Goal: Information Seeking & Learning: Understand process/instructions

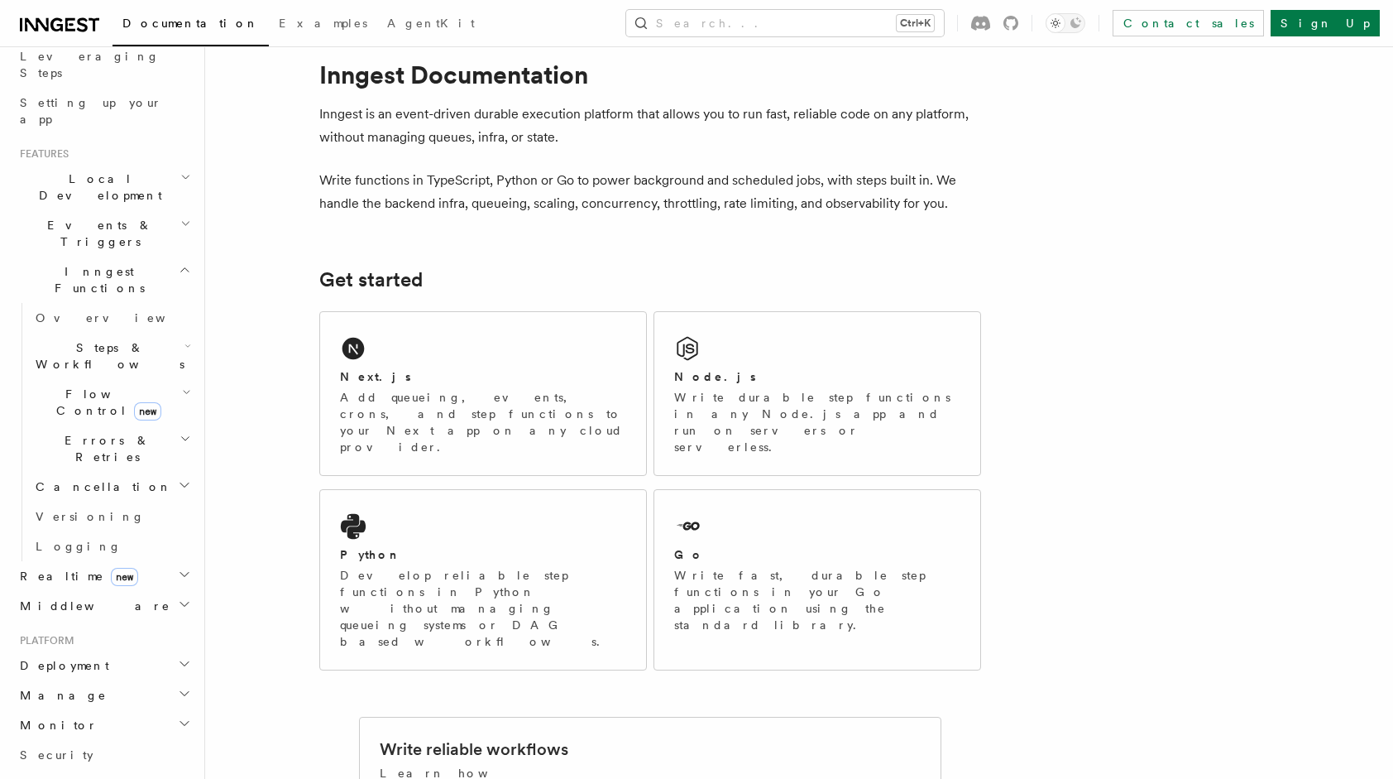
scroll to position [276, 0]
click at [99, 647] on h2 "Deployment" at bounding box center [103, 662] width 181 height 30
click at [98, 677] on link "Overview" at bounding box center [111, 692] width 165 height 30
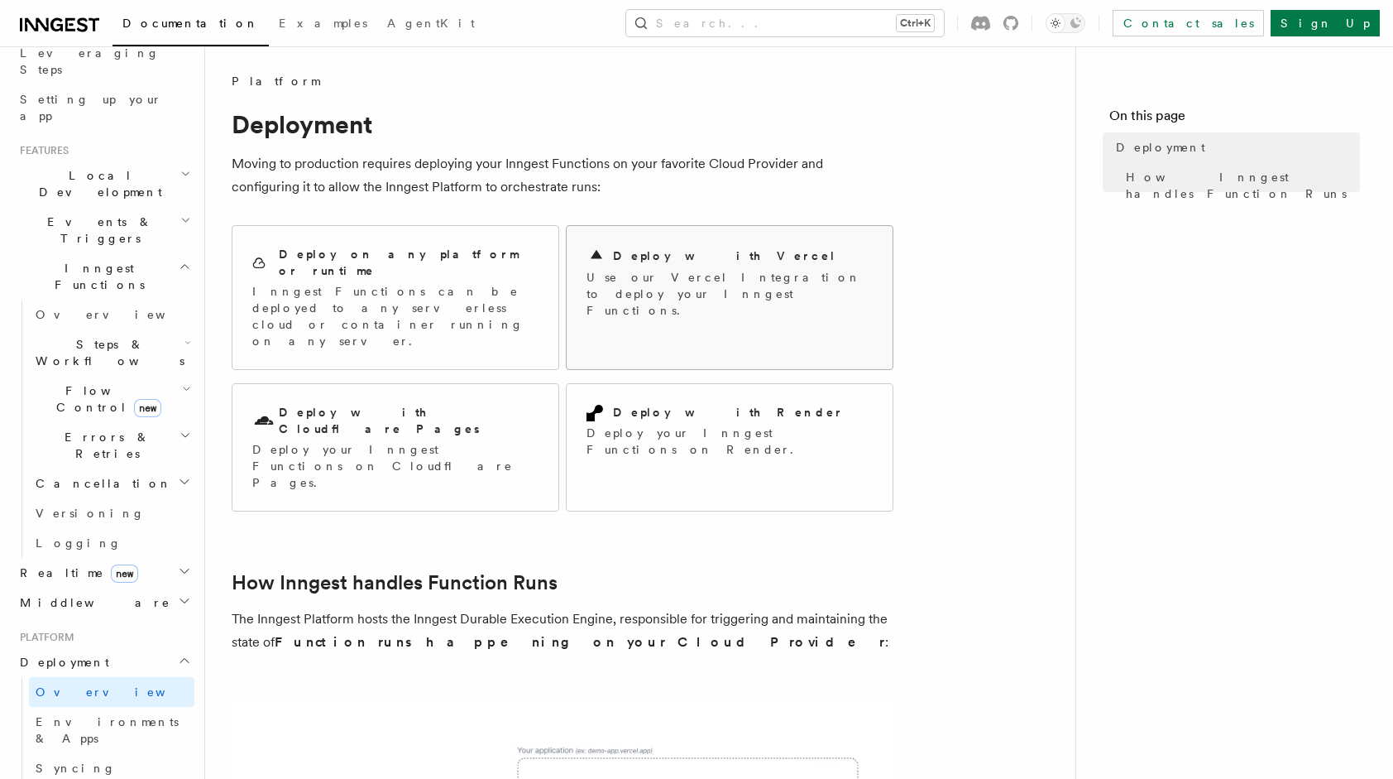
click at [635, 263] on h2 "Deploy with Vercel" at bounding box center [724, 255] width 223 height 17
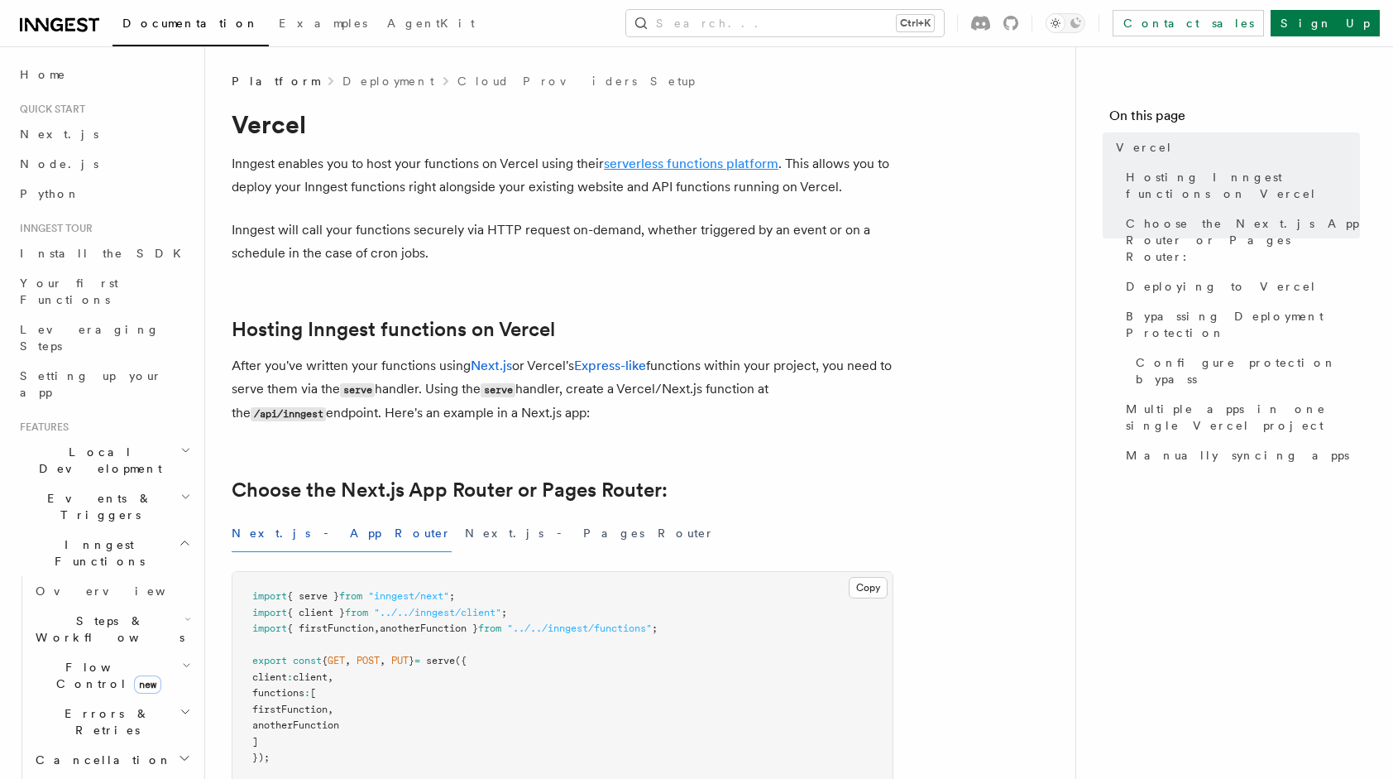
click at [698, 164] on link "serverless functions platform" at bounding box center [691, 164] width 175 height 16
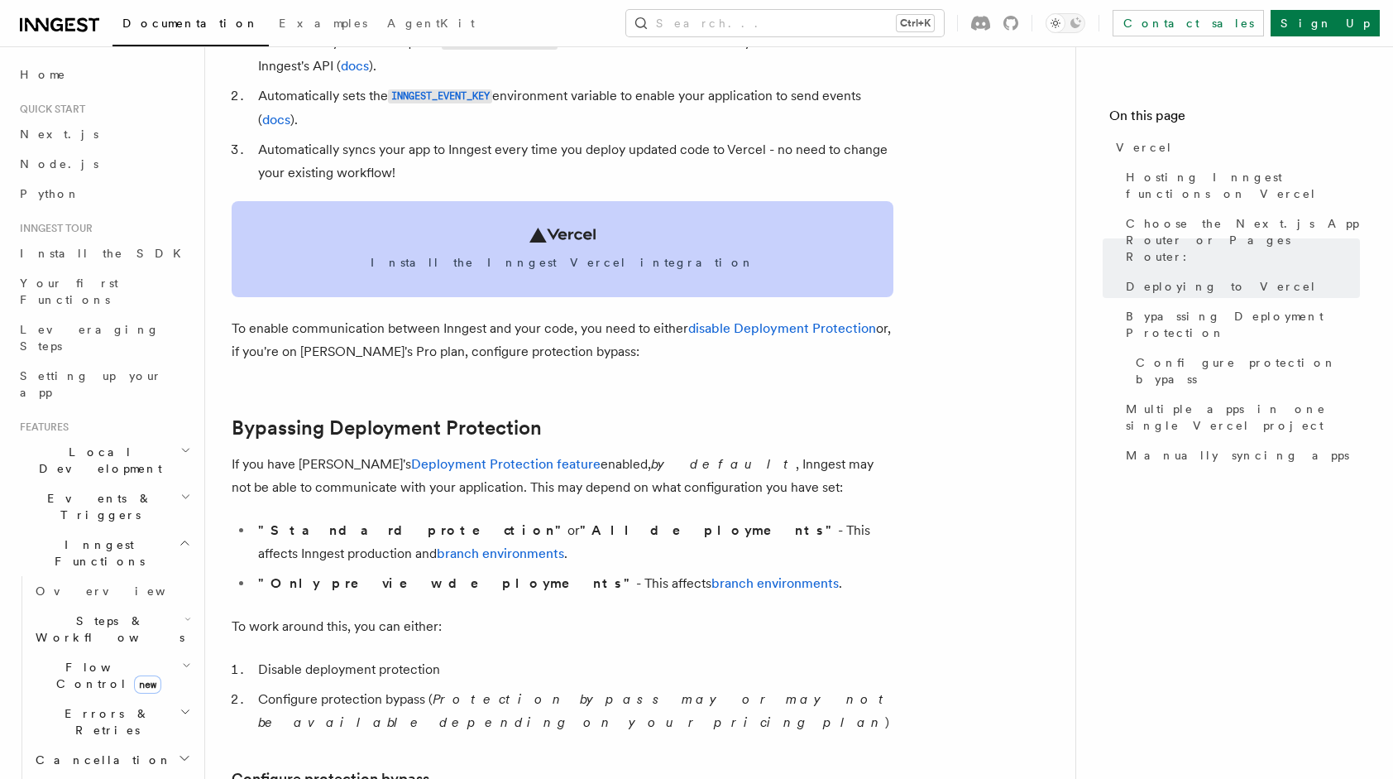
scroll to position [927, 0]
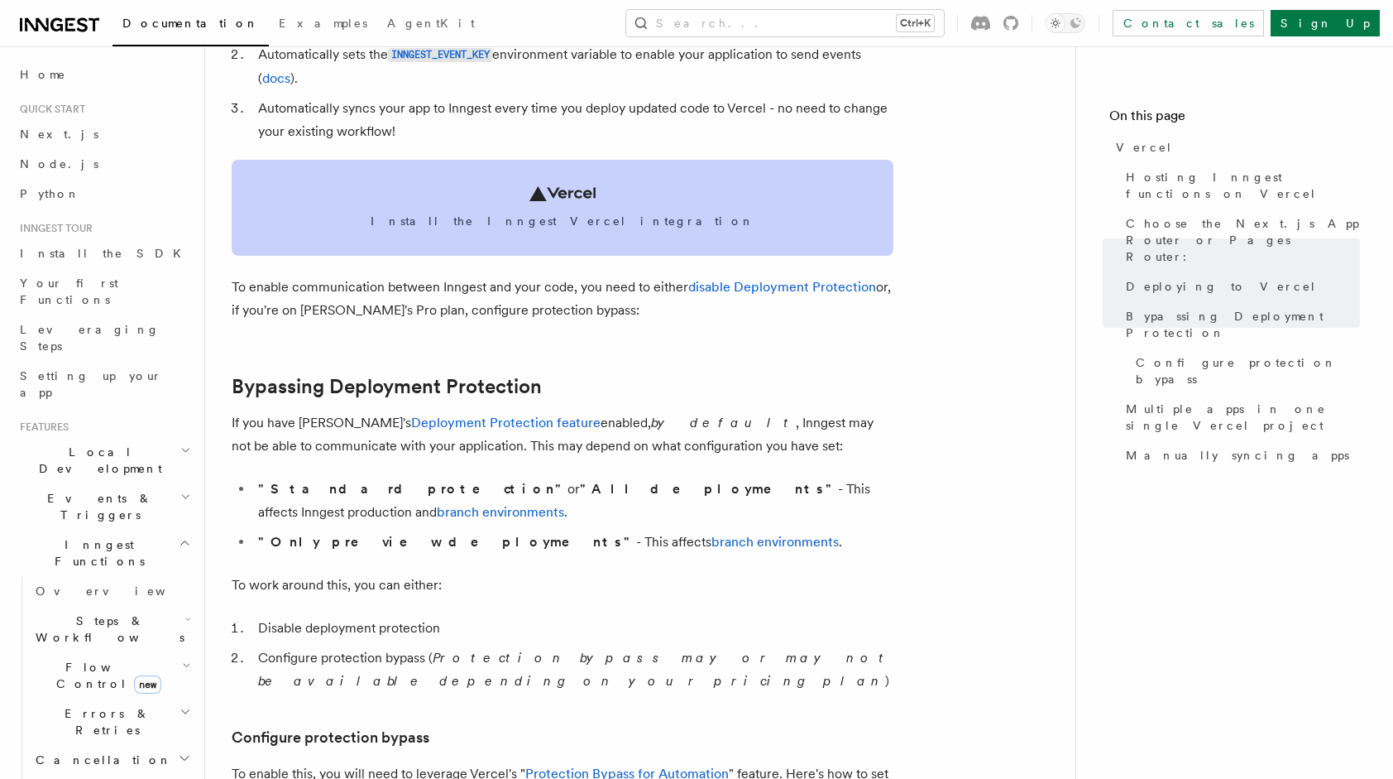
click at [436, 225] on span "Install the Inngest Vercel integration" at bounding box center [563, 221] width 622 height 17
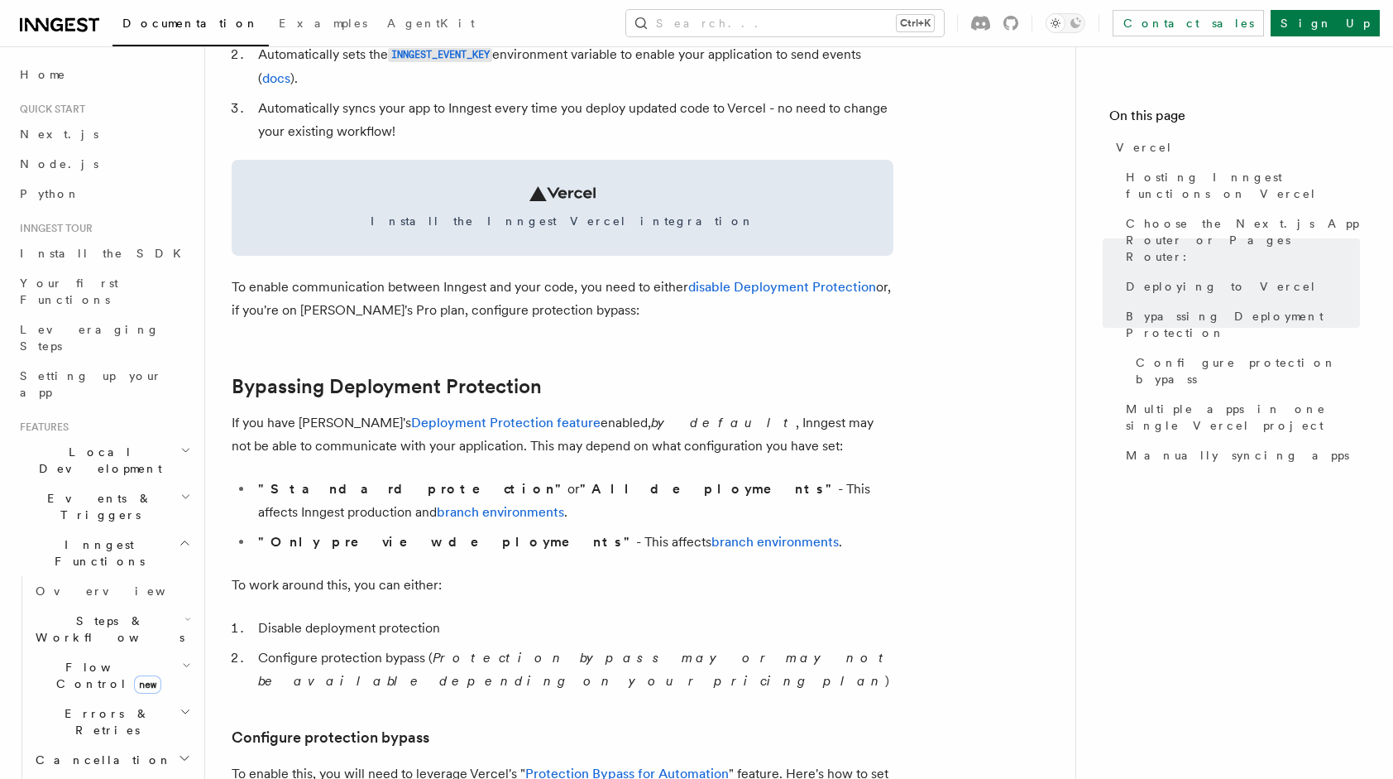
click at [232, 160] on link "Install the Inngest Vercel integration" at bounding box center [563, 208] width 662 height 96
